Goal: Transaction & Acquisition: Book appointment/travel/reservation

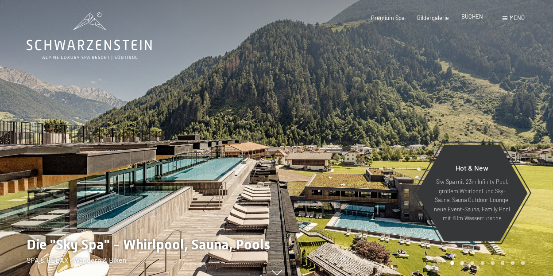
click at [473, 18] on span "BUCHEN" at bounding box center [473, 16] width 22 height 7
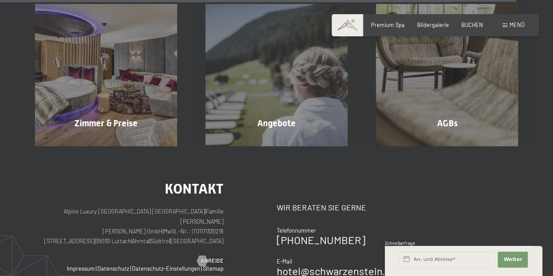
scroll to position [2905, 0]
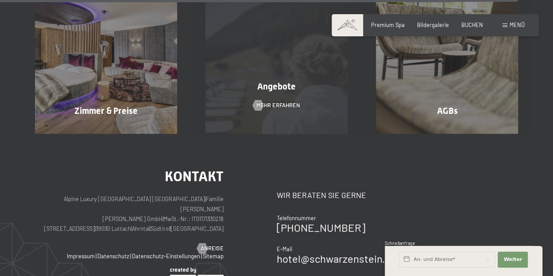
click at [312, 90] on div "Angebote Mehr erfahren" at bounding box center [276, 63] width 171 height 142
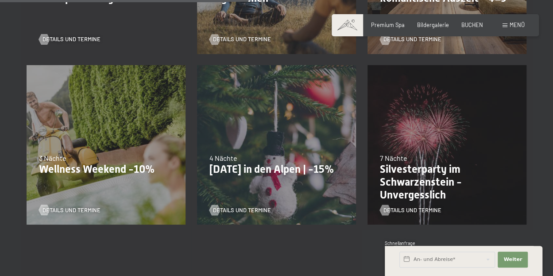
scroll to position [546, 0]
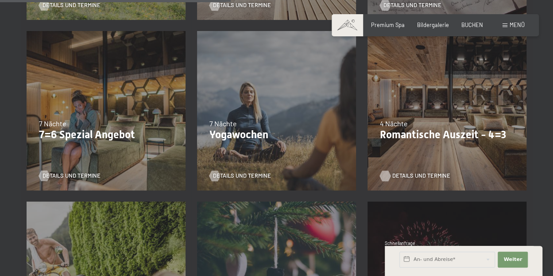
click at [404, 172] on span "Details und Termine" at bounding box center [421, 176] width 58 height 8
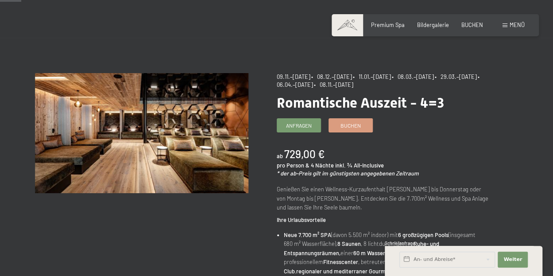
scroll to position [34, 0]
click at [509, 257] on span "Weiter" at bounding box center [513, 259] width 19 height 7
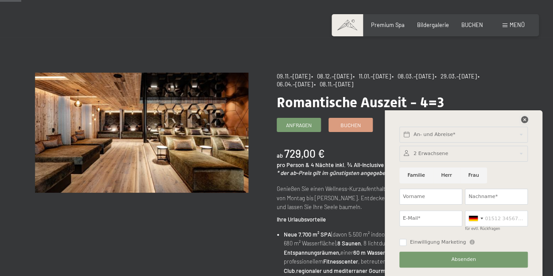
click at [523, 118] on icon at bounding box center [524, 119] width 7 height 7
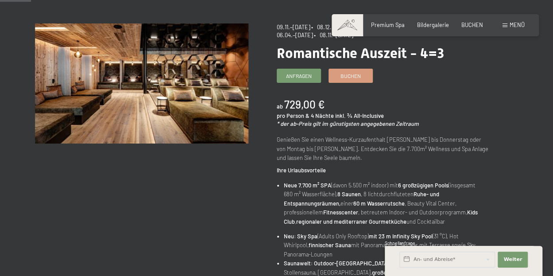
scroll to position [42, 0]
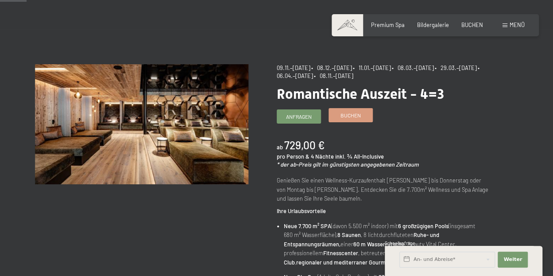
click at [352, 110] on link "Buchen" at bounding box center [350, 115] width 43 height 13
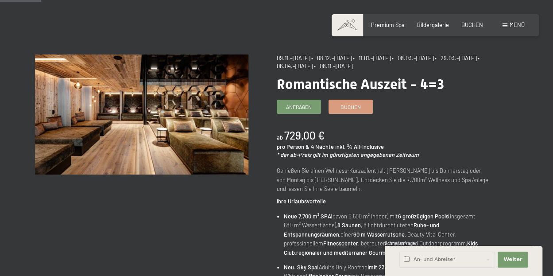
scroll to position [0, 0]
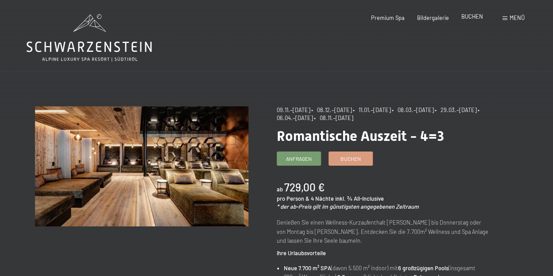
click at [468, 20] on div "BUCHEN" at bounding box center [473, 17] width 22 height 8
click at [472, 16] on span "BUCHEN" at bounding box center [473, 16] width 22 height 7
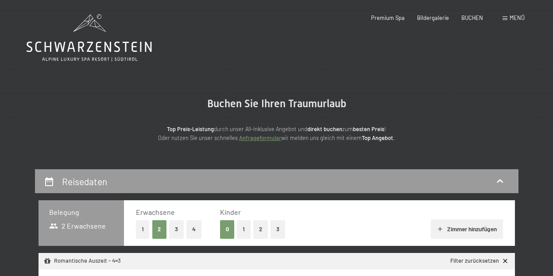
select select "[DATE]"
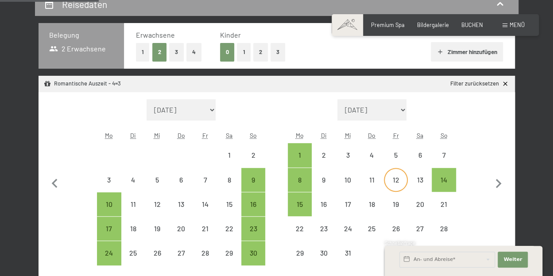
scroll to position [178, 0]
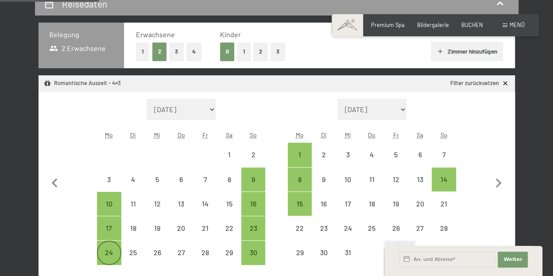
click at [114, 248] on div "24" at bounding box center [109, 252] width 22 height 22
select select "[DATE]"
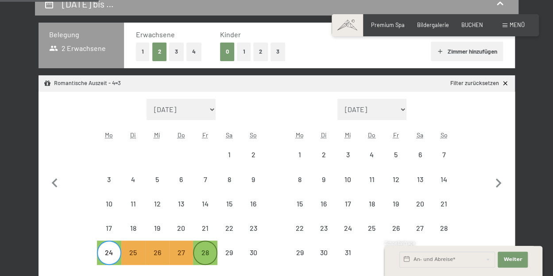
click at [210, 249] on div "28" at bounding box center [205, 260] width 22 height 22
select select "[DATE]"
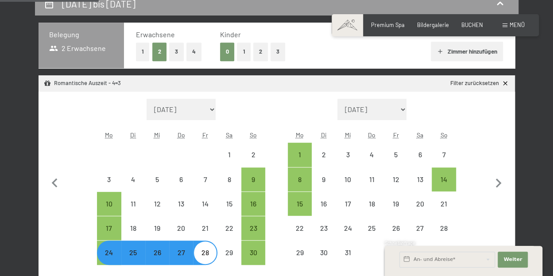
select select "[DATE]"
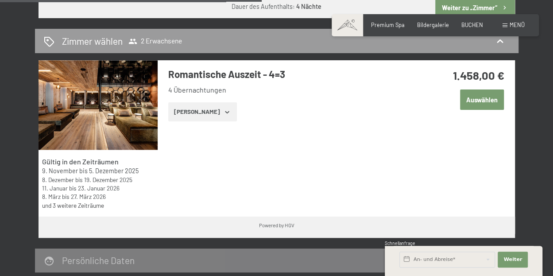
scroll to position [473, 0]
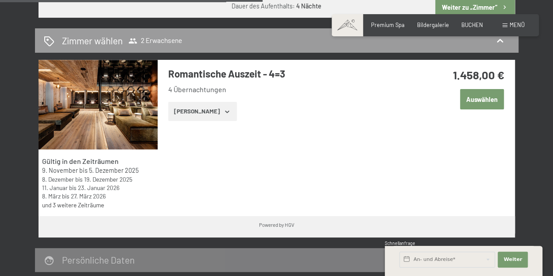
click at [484, 144] on div "Gültig in den Zeiträumen [DATE] bis [DATE] [DATE] bis [DATE] [DATE] bis [DATE] …" at bounding box center [277, 138] width 477 height 156
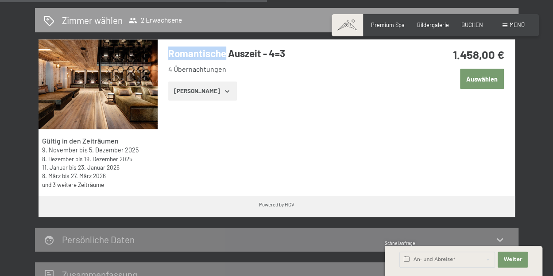
scroll to position [500, 0]
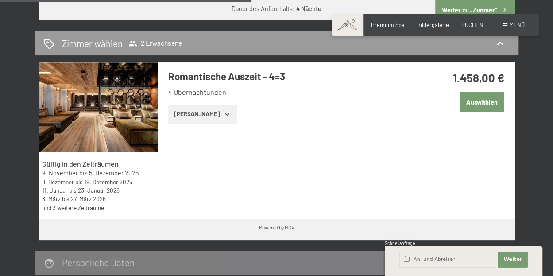
click at [525, 144] on div "[DATE] bis [DATE] Belegung 2 Erwachsene Erwachsene 1 2 3 4 Kinder 0 1 2 3 Zimme…" at bounding box center [276, 4] width 537 height 611
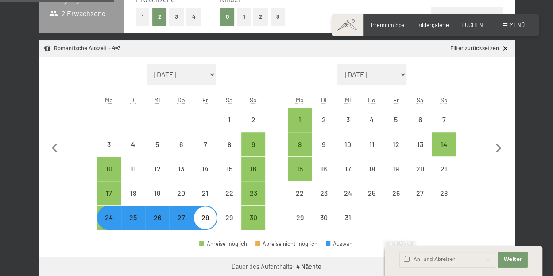
scroll to position [212, 0]
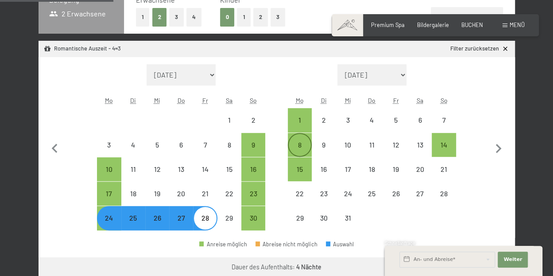
click at [301, 149] on div "8" at bounding box center [300, 152] width 22 height 22
select select "[DATE]"
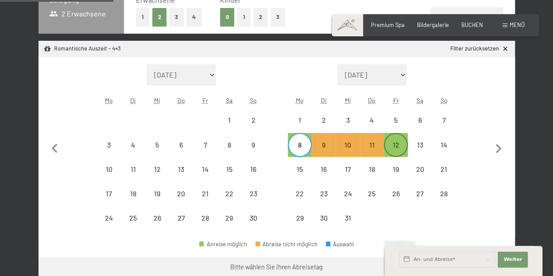
click at [397, 143] on div "12" at bounding box center [396, 152] width 22 height 22
select select "[DATE]"
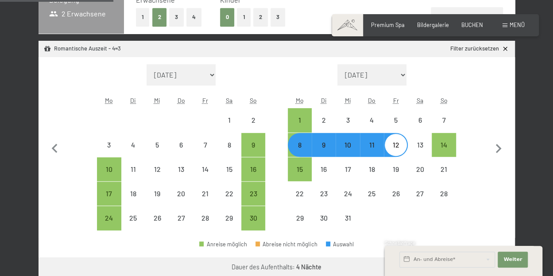
select select "[DATE]"
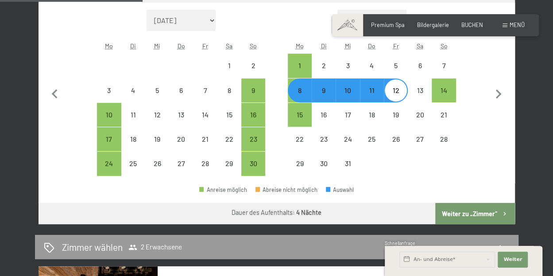
scroll to position [252, 0]
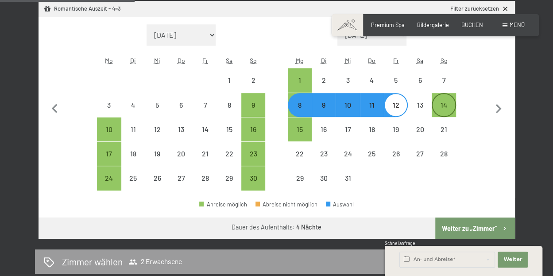
click at [448, 103] on div "14" at bounding box center [444, 112] width 22 height 22
select select "[DATE]"
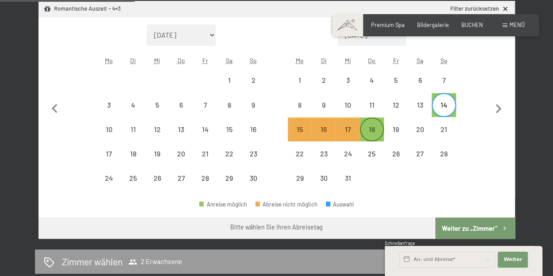
click at [378, 130] on div "18" at bounding box center [372, 137] width 22 height 22
select select "[DATE]"
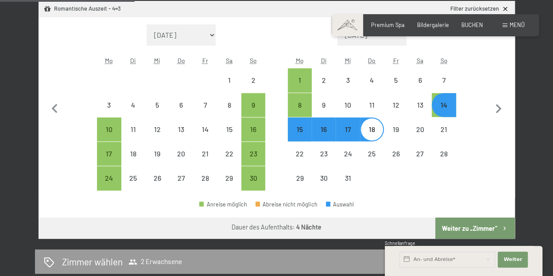
select select "[DATE]"
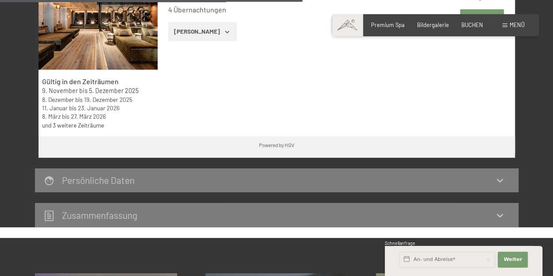
scroll to position [566, 0]
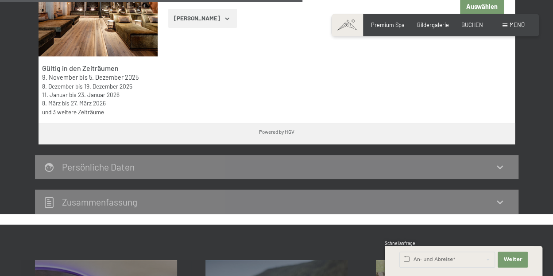
click at [497, 163] on icon at bounding box center [500, 167] width 11 height 11
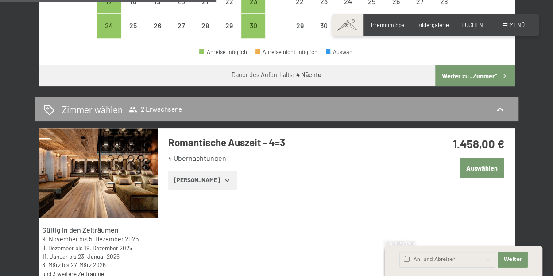
scroll to position [405, 0]
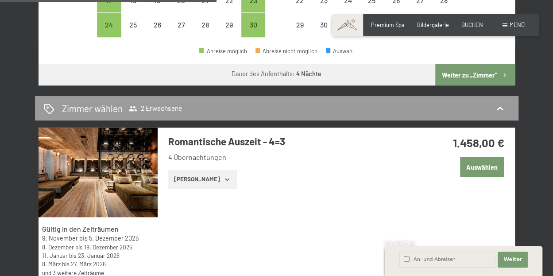
click at [201, 182] on button "[PERSON_NAME]" at bounding box center [202, 179] width 69 height 19
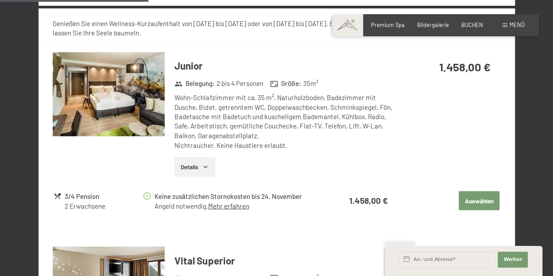
scroll to position [695, 0]
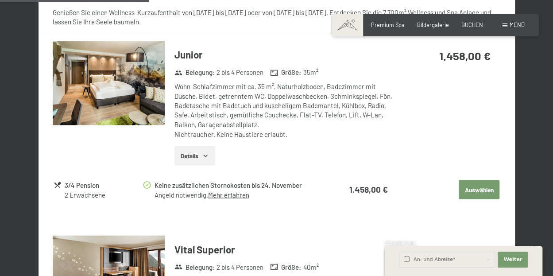
click at [489, 187] on button "Auswählen" at bounding box center [479, 189] width 41 height 19
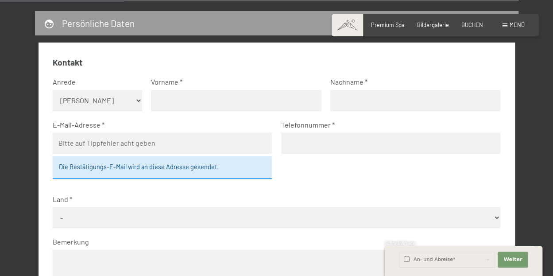
scroll to position [228, 0]
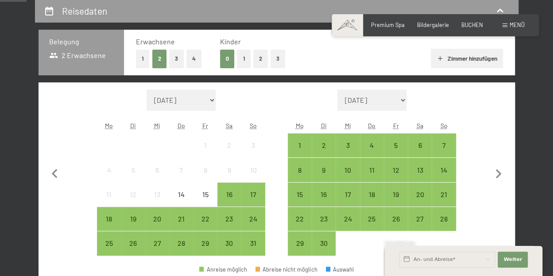
scroll to position [172, 0]
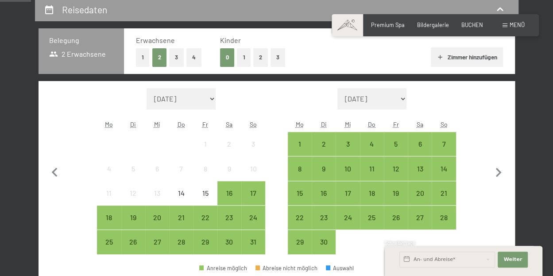
click at [241, 53] on button "1" at bounding box center [244, 57] width 14 height 18
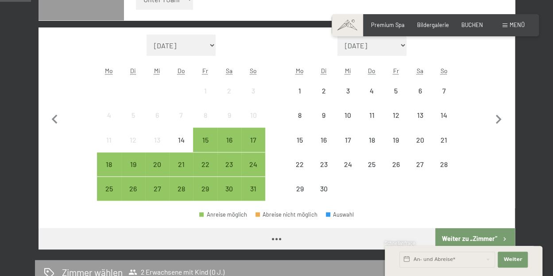
scroll to position [270, 0]
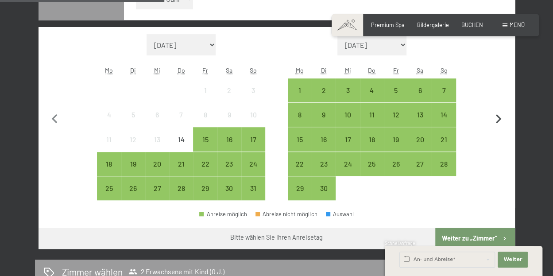
click at [494, 118] on icon "button" at bounding box center [499, 119] width 19 height 19
select select "2025-09-01"
select select "2025-10-01"
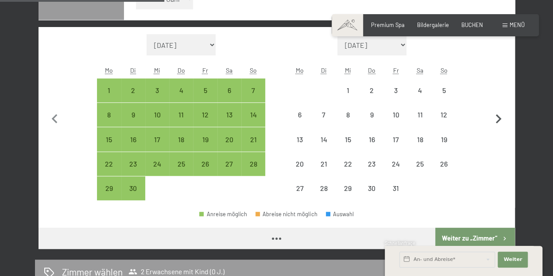
click at [494, 118] on icon "button" at bounding box center [499, 119] width 19 height 19
select select "2025-10-01"
select select "[DATE]"
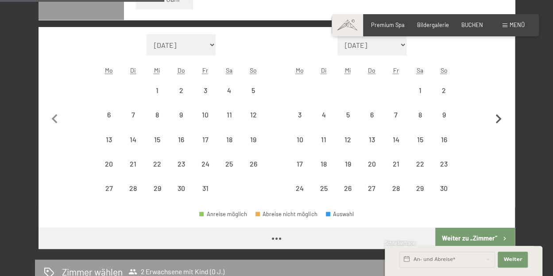
select select "2025-10-01"
select select "[DATE]"
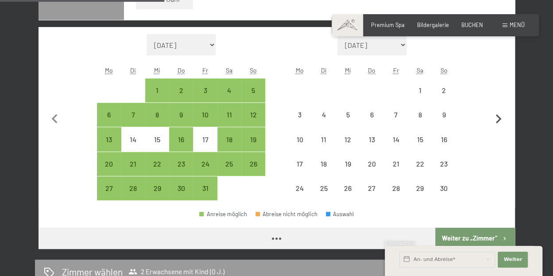
click at [494, 118] on icon "button" at bounding box center [499, 119] width 19 height 19
select select "[DATE]"
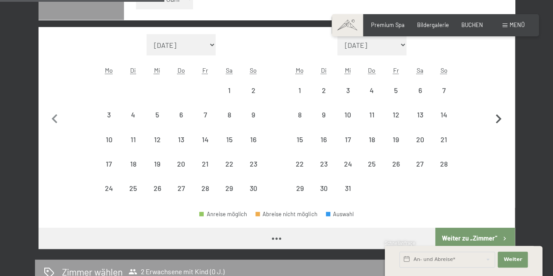
select select "[DATE]"
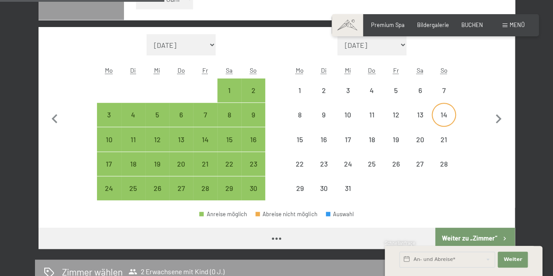
select select "[DATE]"
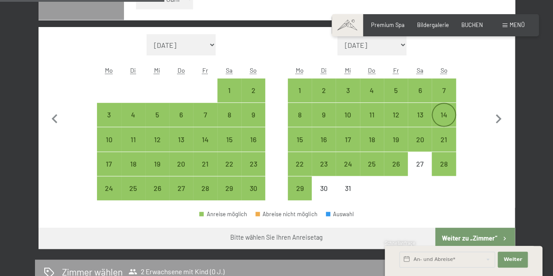
click at [447, 117] on div "14" at bounding box center [444, 122] width 22 height 22
select select "[DATE]"
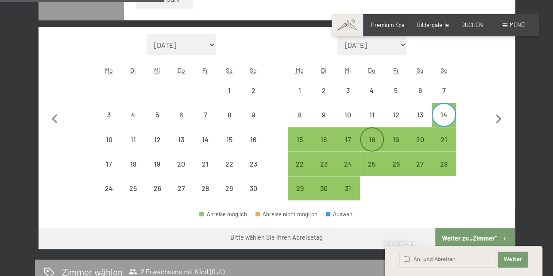
click at [370, 140] on div "18" at bounding box center [372, 147] width 22 height 22
select select "[DATE]"
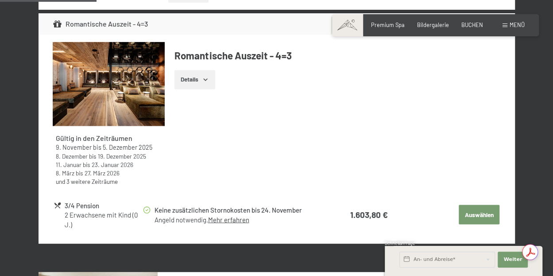
scroll to position [743, 0]
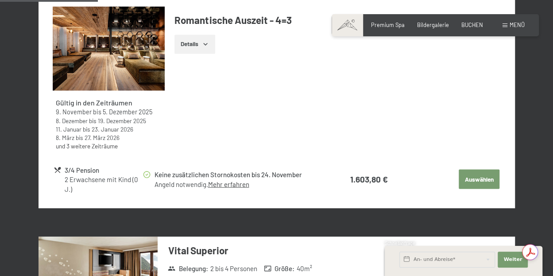
click at [241, 181] on link "Mehr erfahren" at bounding box center [228, 184] width 41 height 8
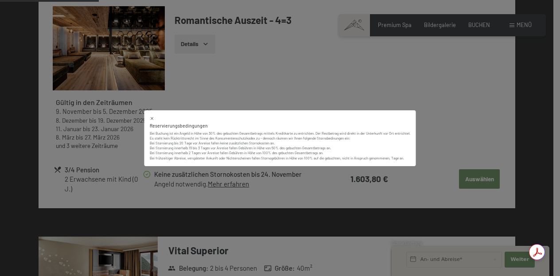
click at [152, 118] on icon at bounding box center [152, 118] width 3 height 3
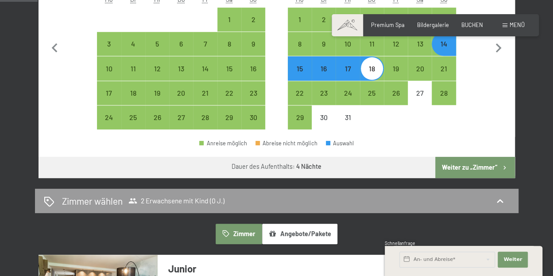
scroll to position [139, 0]
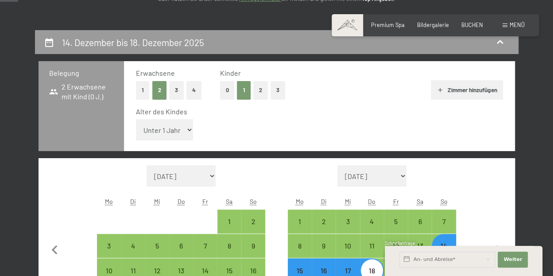
click at [178, 85] on button "3" at bounding box center [176, 90] width 15 height 18
select select "[DATE]"
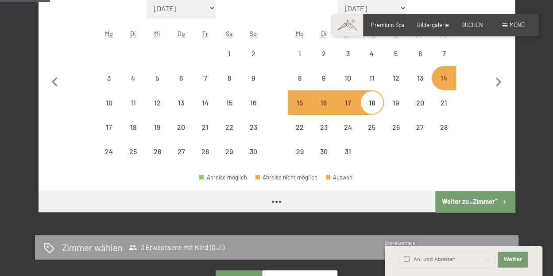
select select "[DATE]"
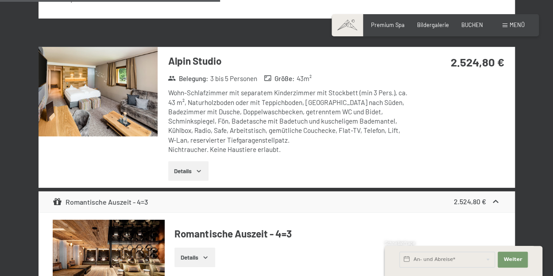
scroll to position [1351, 0]
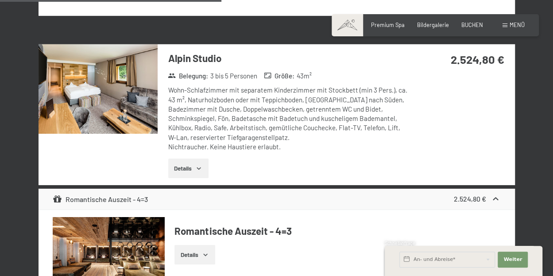
click at [143, 83] on img at bounding box center [98, 88] width 119 height 89
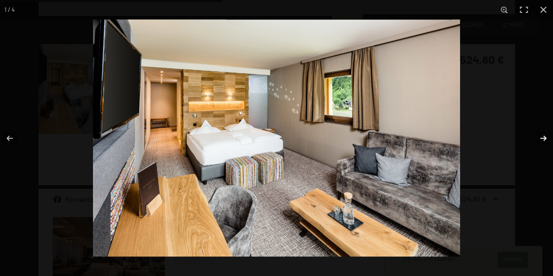
click at [540, 140] on button "button" at bounding box center [537, 138] width 31 height 44
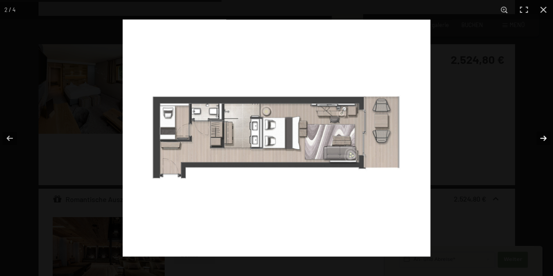
click at [540, 140] on button "button" at bounding box center [537, 138] width 31 height 44
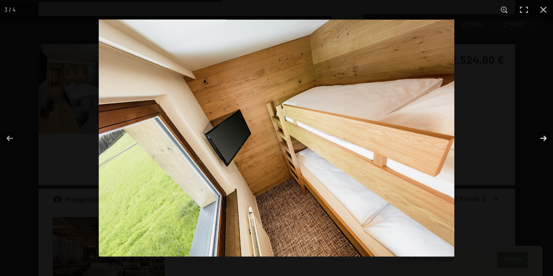
click at [540, 140] on button "button" at bounding box center [537, 138] width 31 height 44
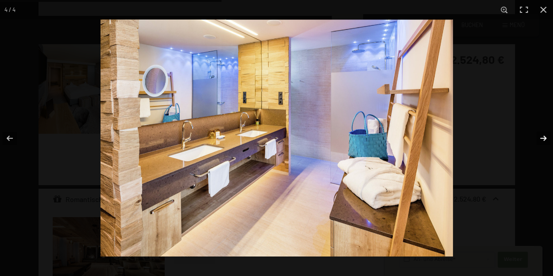
click at [540, 140] on button "button" at bounding box center [537, 138] width 31 height 44
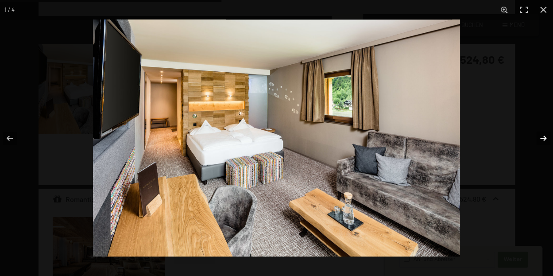
click at [545, 140] on button "button" at bounding box center [537, 138] width 31 height 44
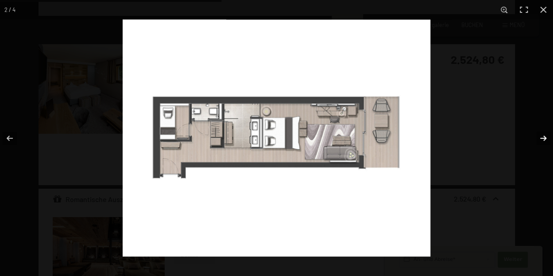
click at [545, 140] on button "button" at bounding box center [537, 138] width 31 height 44
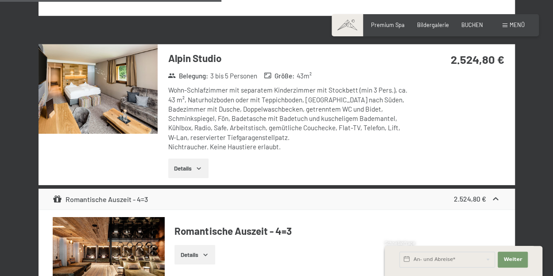
click at [0, 0] on button "button" at bounding box center [0, 0] width 0 height 0
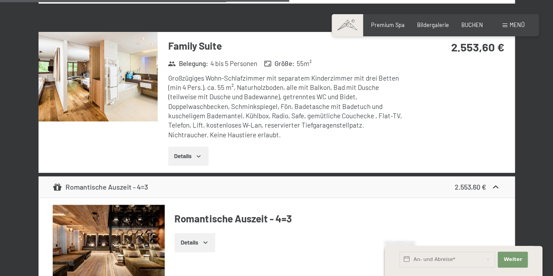
scroll to position [1766, 0]
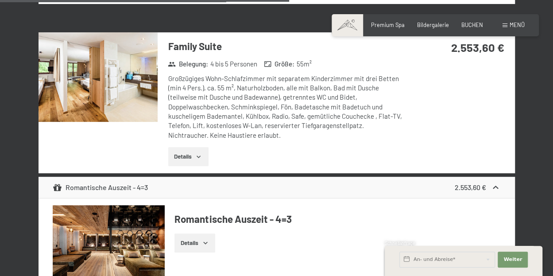
click at [199, 155] on icon "button" at bounding box center [198, 156] width 7 height 7
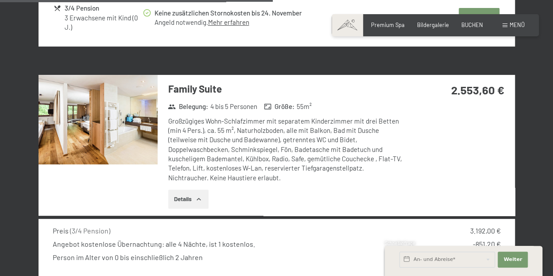
scroll to position [1713, 0]
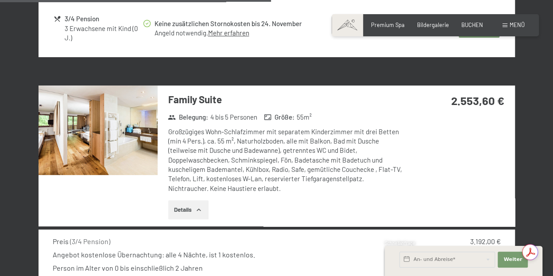
click at [202, 209] on icon "button" at bounding box center [198, 209] width 7 height 7
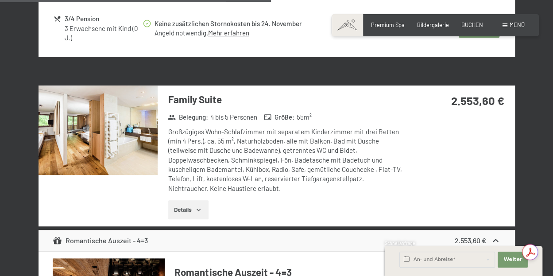
click at [197, 210] on icon "button" at bounding box center [198, 209] width 7 height 7
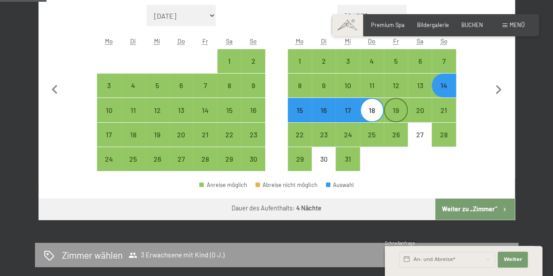
scroll to position [294, 0]
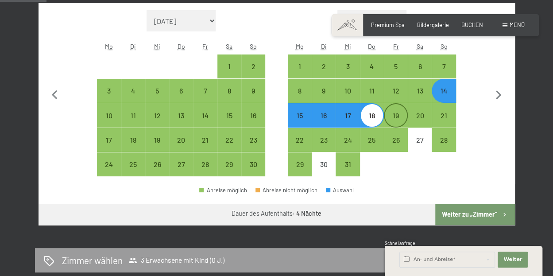
click at [391, 114] on div "19" at bounding box center [396, 123] width 22 height 22
select select "[DATE]"
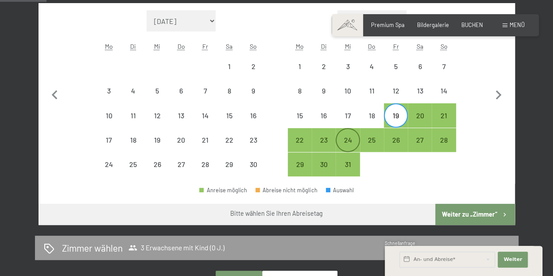
click at [340, 138] on div "24" at bounding box center [348, 147] width 22 height 22
select select "[DATE]"
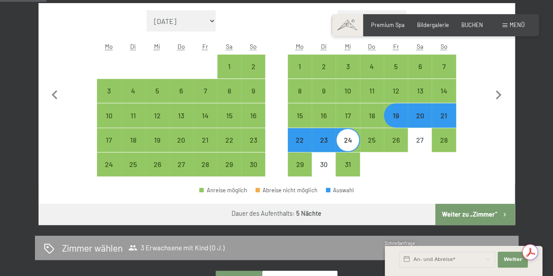
click at [396, 113] on div "19" at bounding box center [396, 123] width 22 height 22
select select "[DATE]"
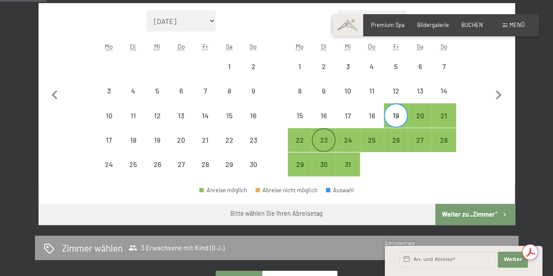
click at [322, 136] on div "23" at bounding box center [324, 147] width 22 height 22
select select "[DATE]"
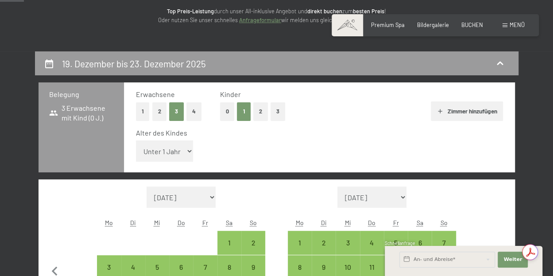
scroll to position [117, 0]
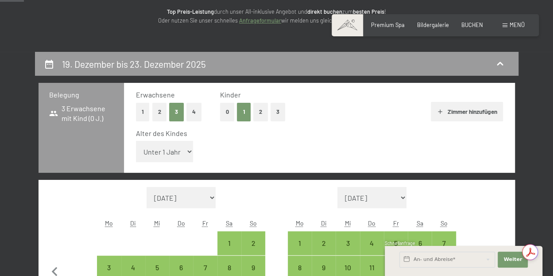
click at [163, 109] on button "2" at bounding box center [159, 112] width 15 height 18
select select "[DATE]"
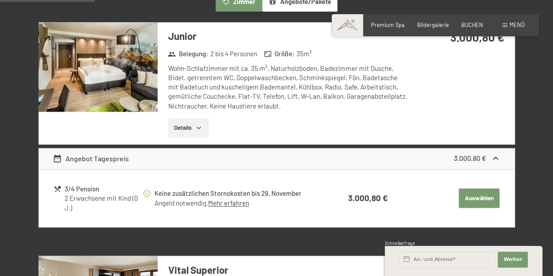
select select "[DATE]"
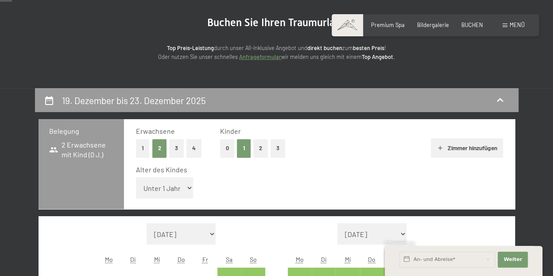
scroll to position [0, 0]
